Goal: Transaction & Acquisition: Purchase product/service

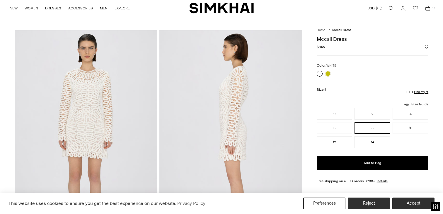
scroll to position [18, 0]
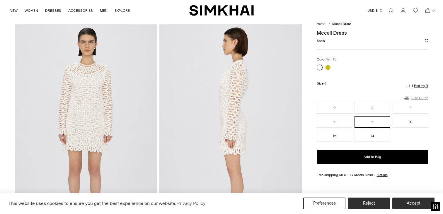
click at [419, 97] on link "Size Guide" at bounding box center [416, 97] width 25 height 7
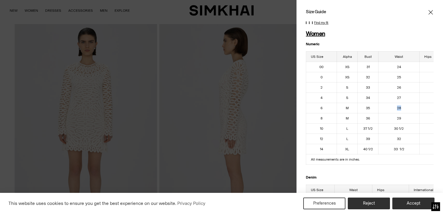
drag, startPoint x: 404, startPoint y: 108, endPoint x: 395, endPoint y: 107, distance: 9.1
click at [395, 107] on td "28" at bounding box center [399, 108] width 41 height 10
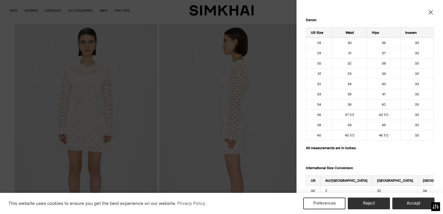
scroll to position [587, 0]
click at [433, 14] on icon "Close" at bounding box center [431, 12] width 4 height 4
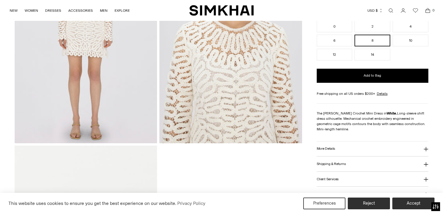
scroll to position [550, 0]
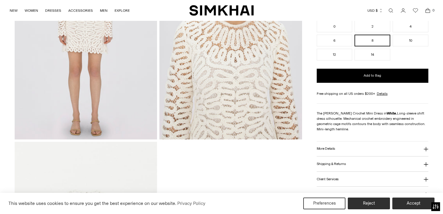
click at [343, 151] on button "More Details" at bounding box center [373, 148] width 112 height 15
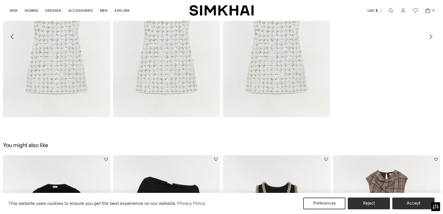
scroll to position [907, 0]
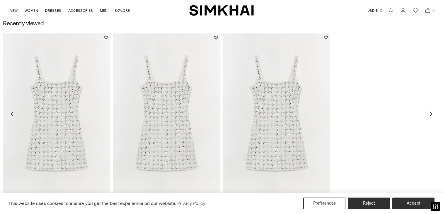
click at [130, 199] on link "Ziva Dress" at bounding box center [121, 201] width 16 height 4
